Goal: Check status: Check status

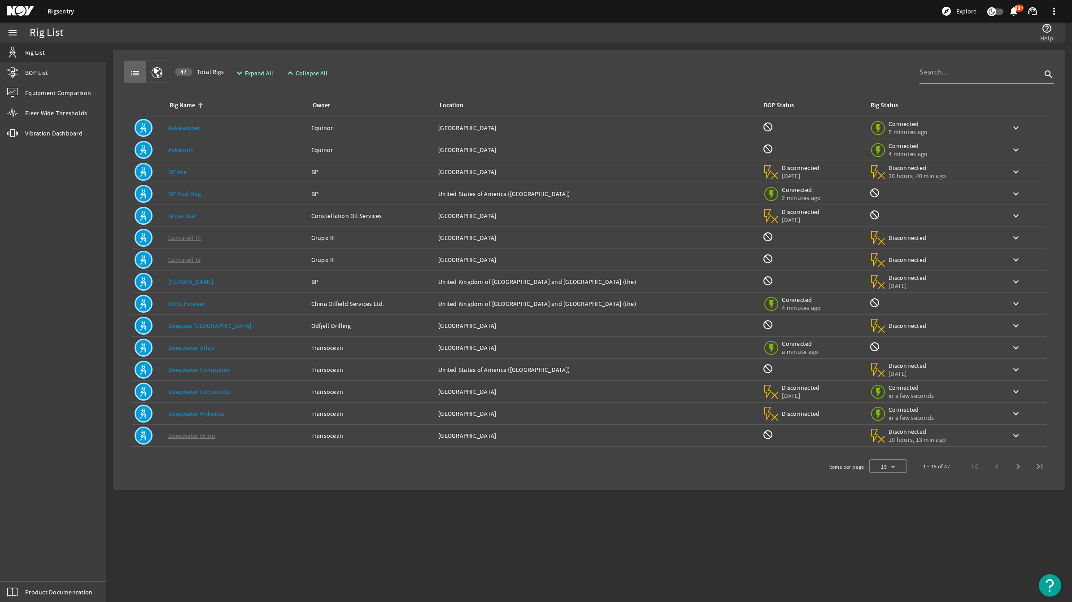
click at [187, 282] on link "[PERSON_NAME]" at bounding box center [190, 282] width 45 height 8
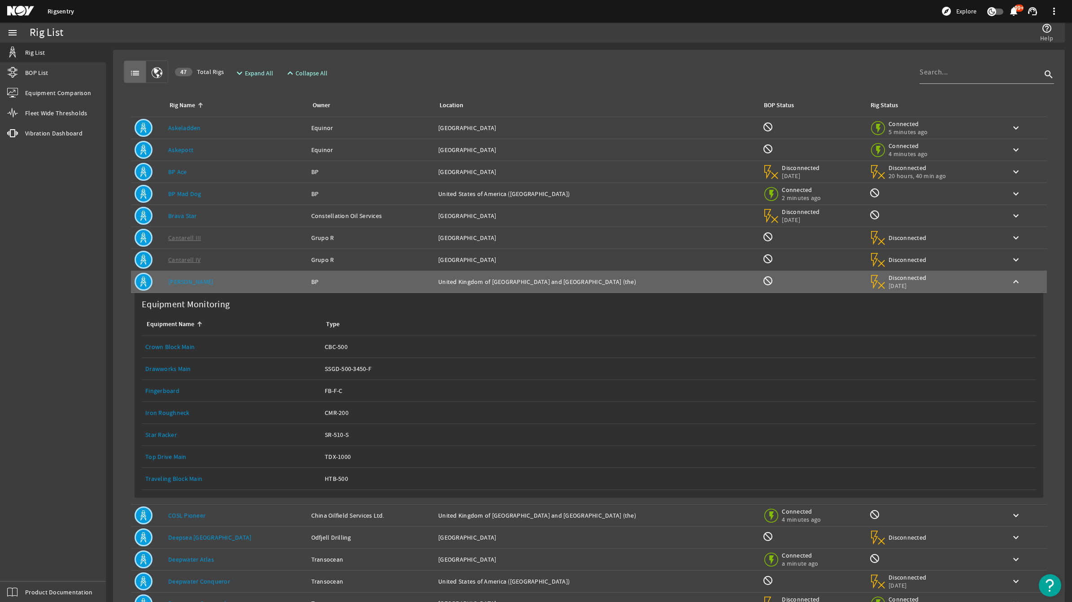
click at [166, 347] on link "Crown Block Main" at bounding box center [169, 347] width 49 height 8
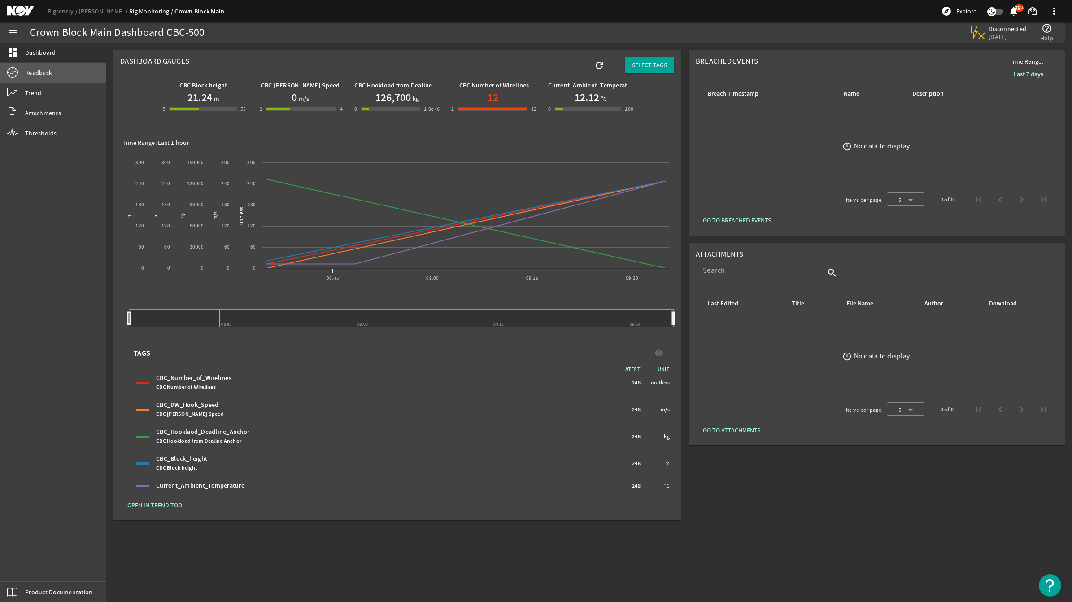
click at [32, 73] on span "Readback" at bounding box center [38, 72] width 27 height 9
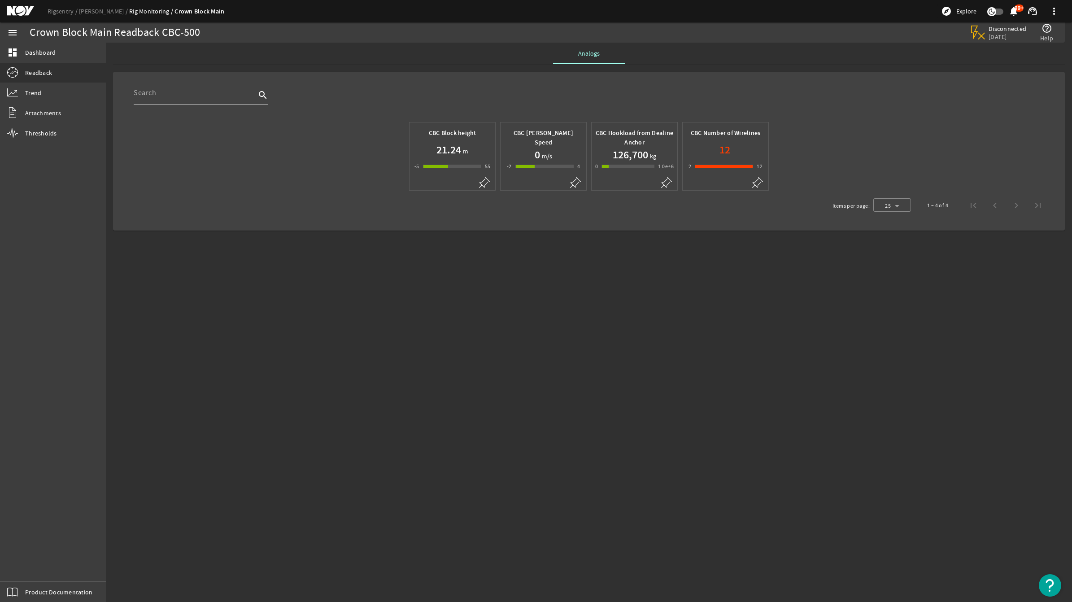
click at [1045, 30] on mat-icon "help_outline" at bounding box center [1046, 28] width 11 height 11
click at [1043, 30] on mat-icon "help_outline" at bounding box center [1046, 28] width 11 height 11
click at [808, 322] on mat-sidenav-content "Crown Block Main Readback CBC-500 Disconnected [DATE] help_outline Help Analogs…" at bounding box center [589, 322] width 966 height 559
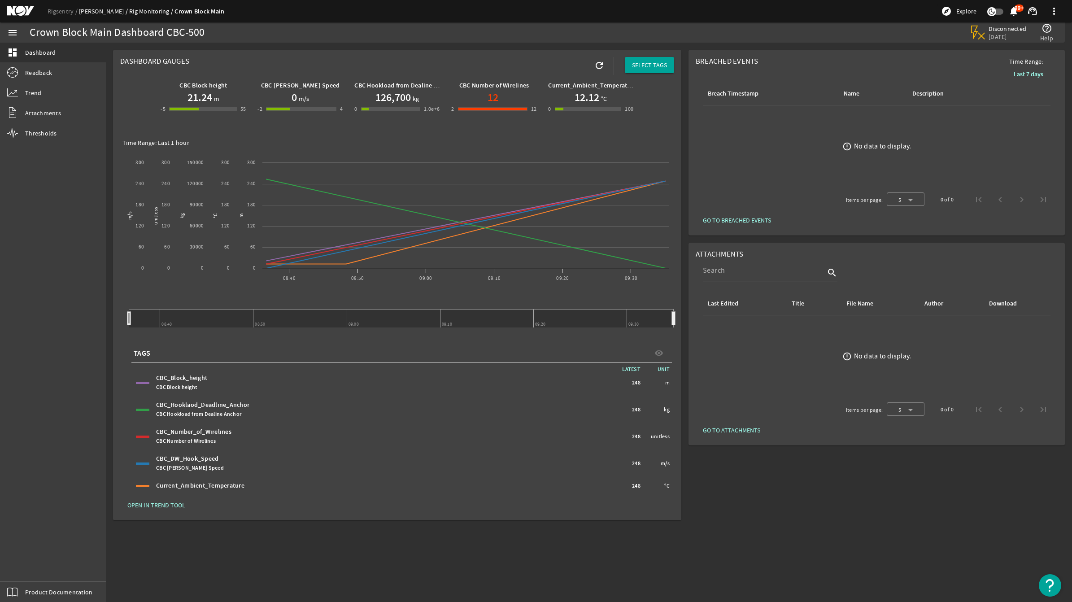
click at [91, 13] on link "[PERSON_NAME]" at bounding box center [104, 11] width 50 height 8
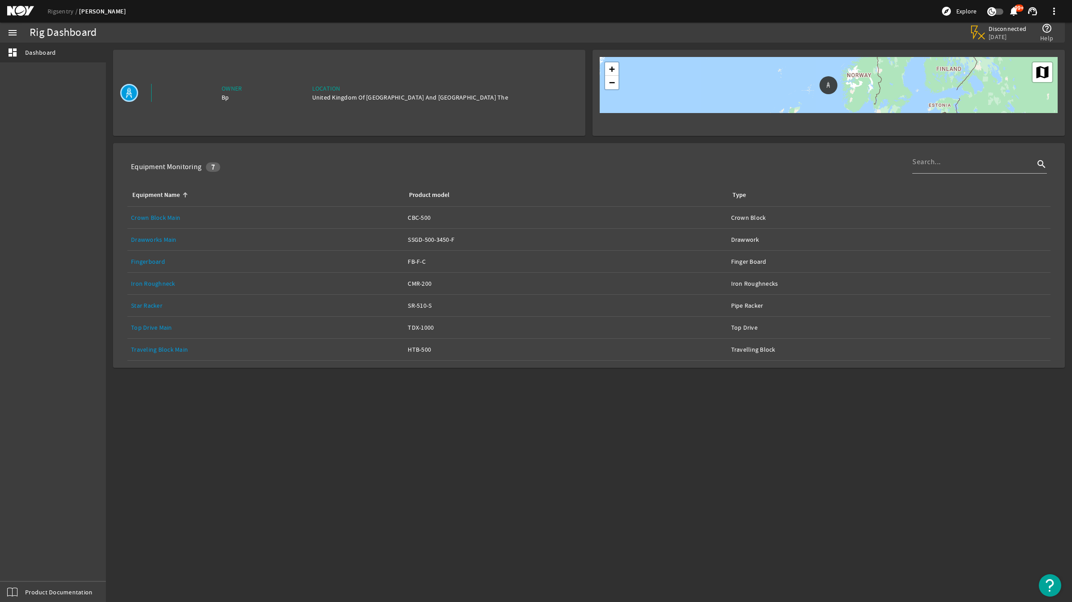
click at [161, 218] on link "Crown Block Main" at bounding box center [155, 217] width 49 height 8
click at [157, 326] on link "Top Drive Main" at bounding box center [151, 327] width 41 height 8
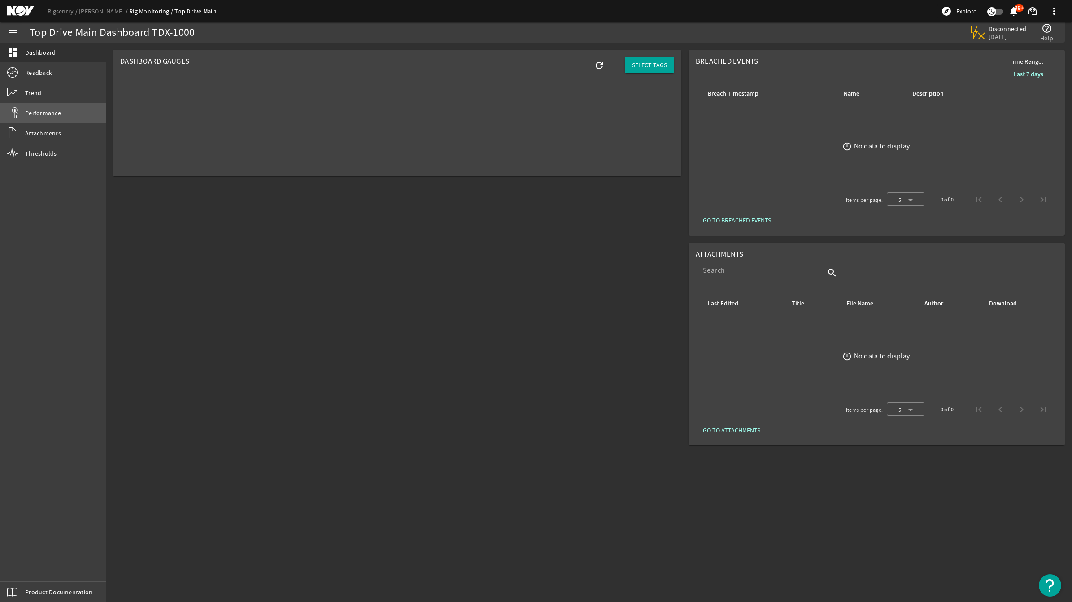
click at [55, 110] on span "Performance" at bounding box center [43, 113] width 36 height 9
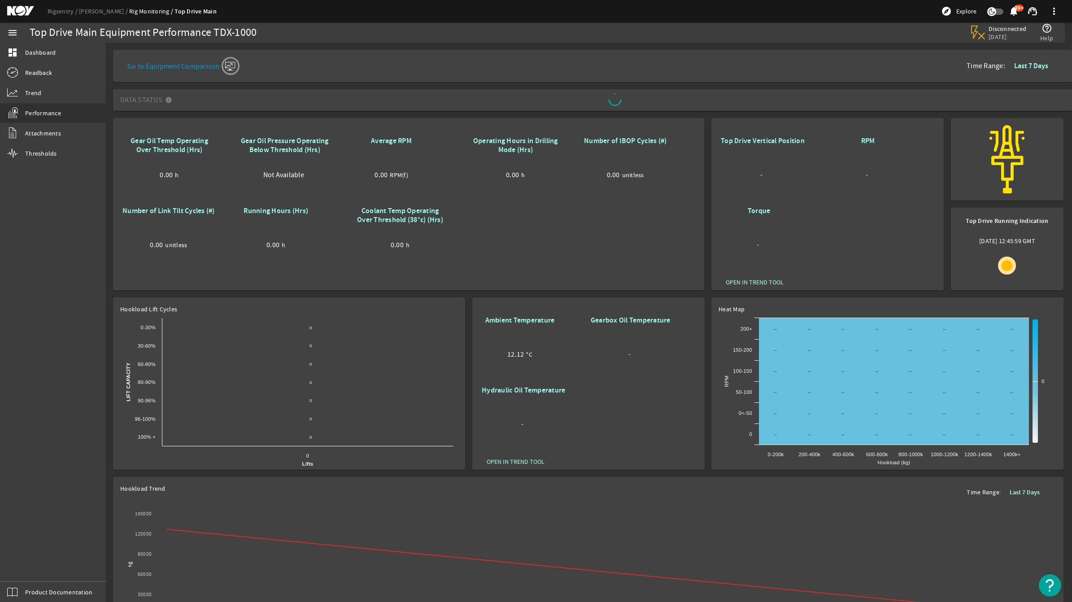
click at [705, 294] on rigsentry-mat-card "Ambient Temperature 12.12 °C Gearbox Oil Temperature - Hydraulic Oil Temperatur…" at bounding box center [588, 383] width 239 height 179
click at [117, 295] on rigsentry-mat-card "Hookload Lift Cycles Created with Highcharts 11.1.0 Lift Capacity Lifts 0 ​ 0 0…" at bounding box center [288, 383] width 359 height 179
click at [1027, 63] on b "Last 7 Days" at bounding box center [1031, 65] width 34 height 9
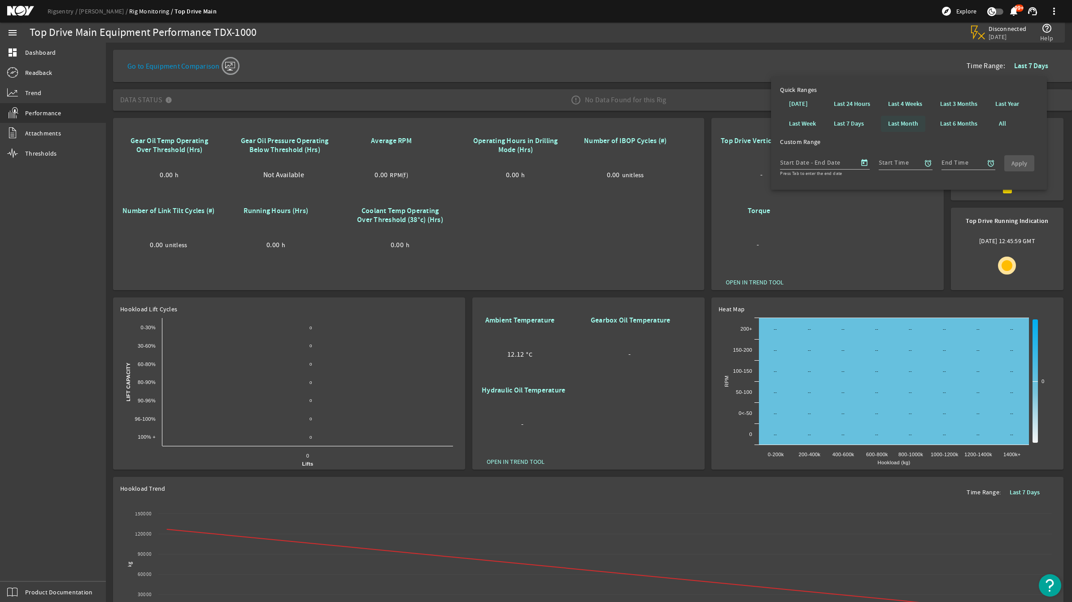
click at [900, 125] on b "Last Month" at bounding box center [903, 123] width 30 height 9
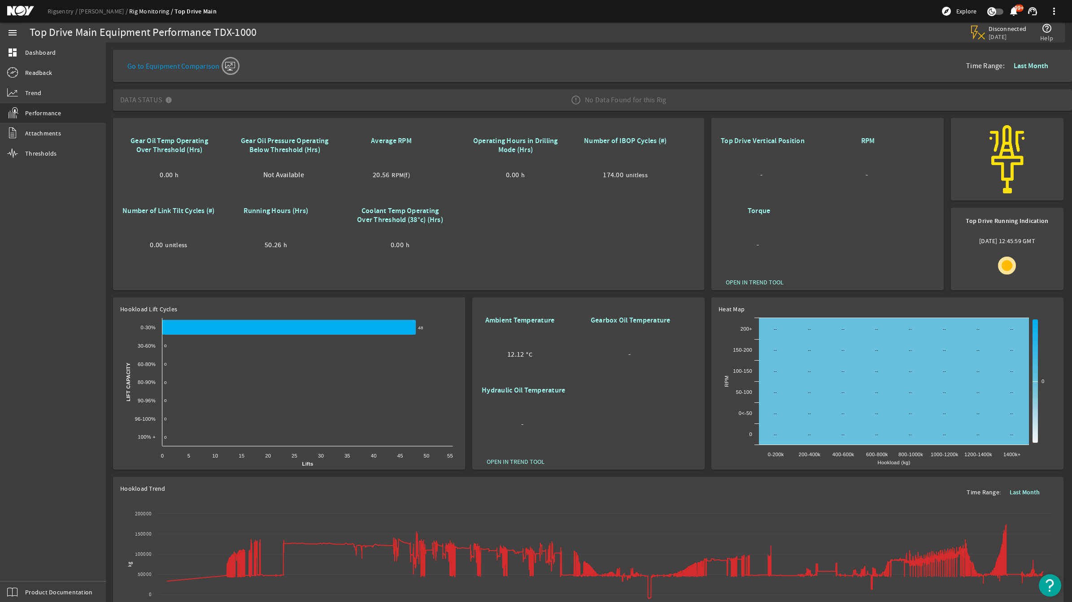
scroll to position [56, 0]
